Goal: Entertainment & Leisure: Consume media (video, audio)

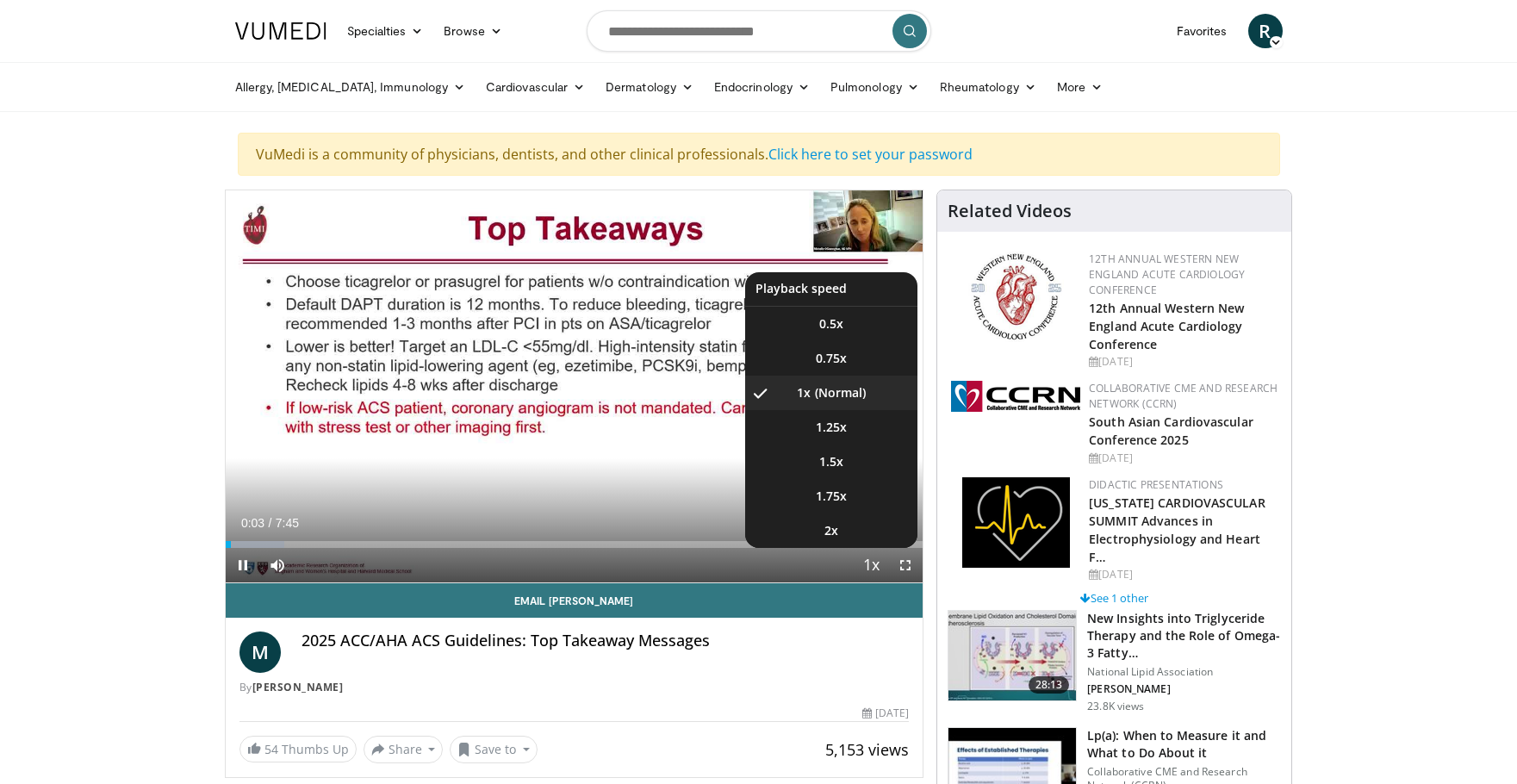
click at [873, 561] on span "Video Player" at bounding box center [871, 565] width 24 height 34
click at [867, 573] on span "Video Player" at bounding box center [871, 565] width 24 height 34
click at [851, 466] on li "1.5x" at bounding box center [831, 461] width 172 height 34
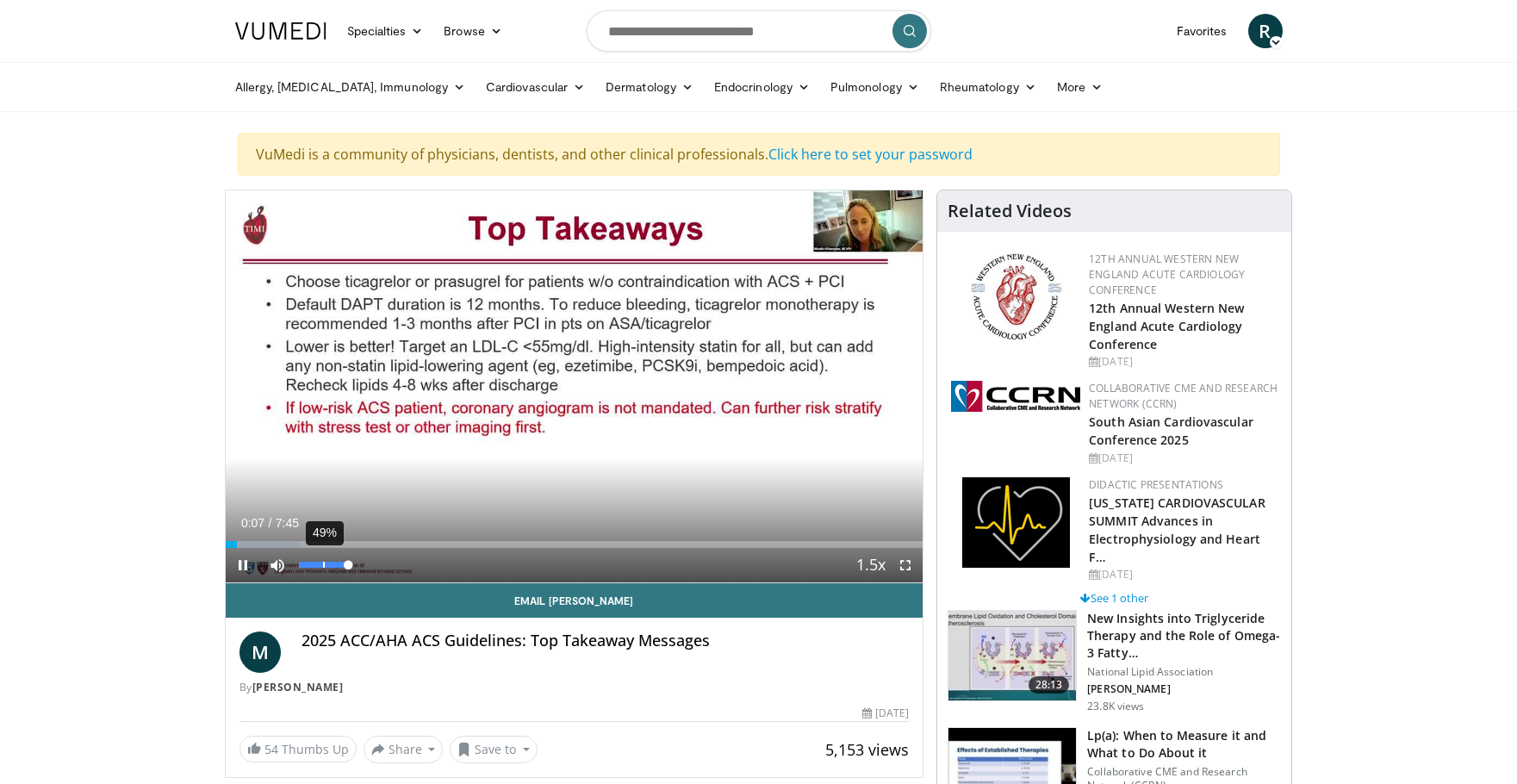
click at [328, 568] on div "Volume Level" at bounding box center [323, 564] width 49 height 6
click at [250, 566] on span "Video Player" at bounding box center [243, 564] width 34 height 34
